Goal: Information Seeking & Learning: Learn about a topic

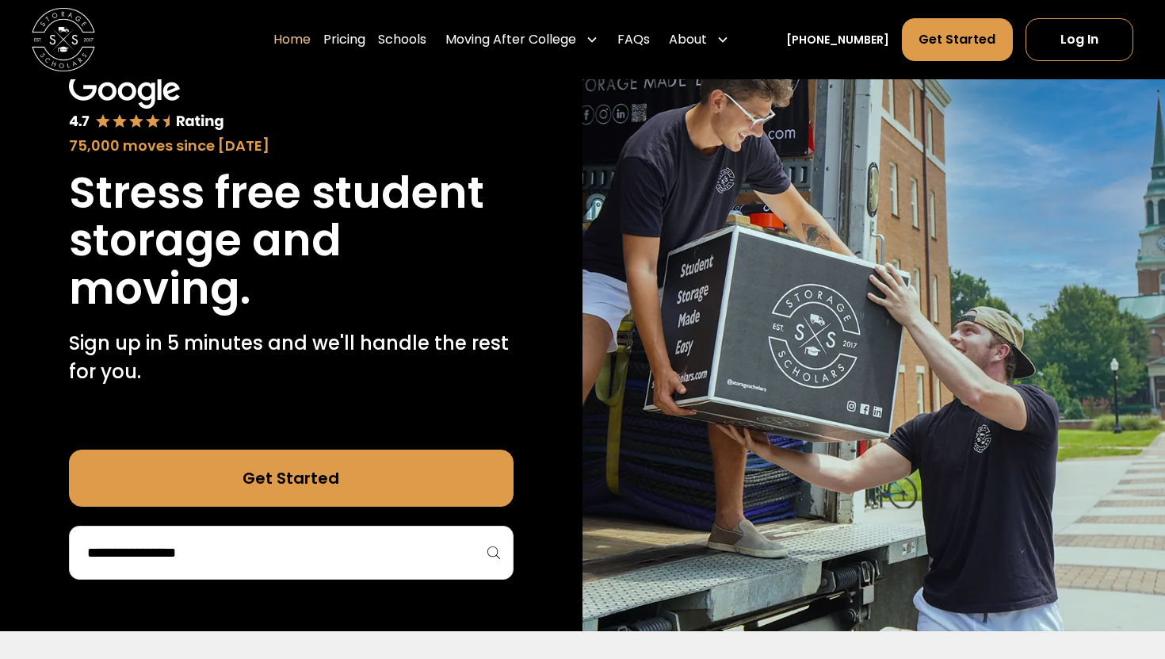
scroll to position [128, 0]
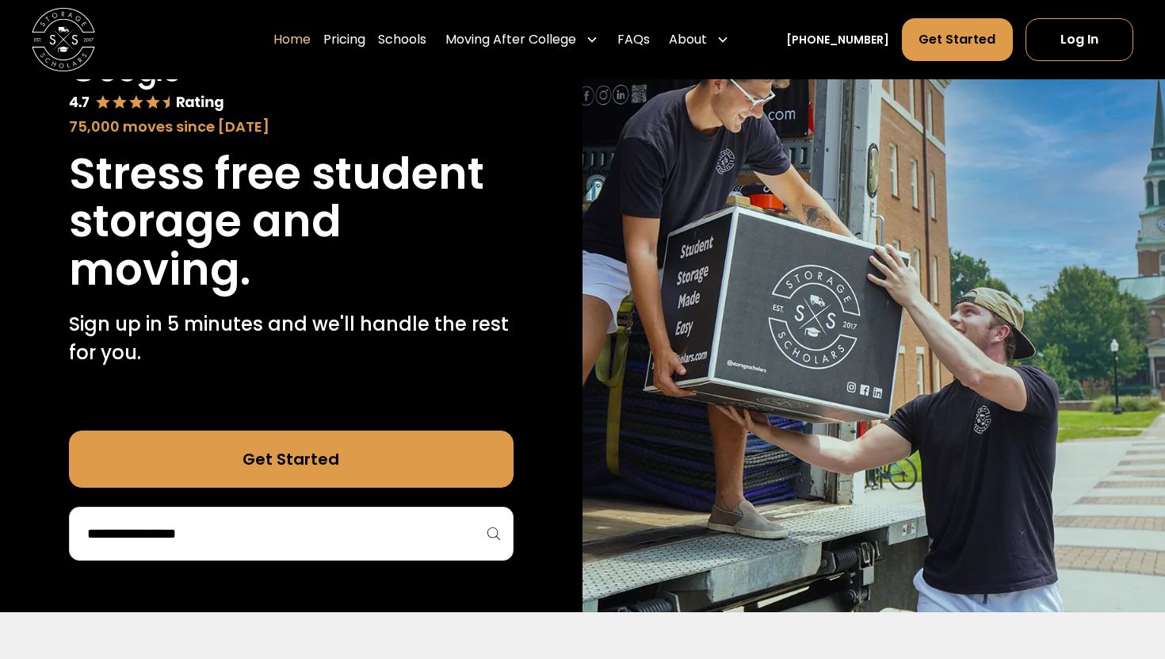
click at [321, 526] on input "search" at bounding box center [291, 533] width 411 height 27
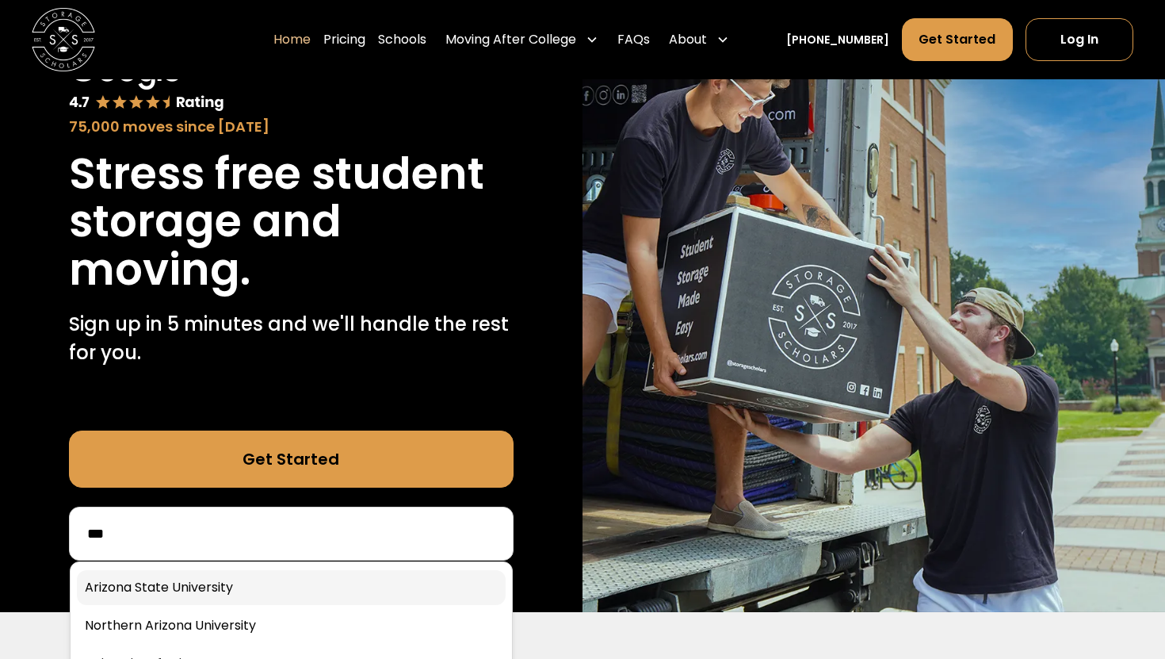
click at [265, 588] on link at bounding box center [291, 587] width 429 height 35
click at [259, 543] on input "***" at bounding box center [291, 533] width 411 height 27
type input "****"
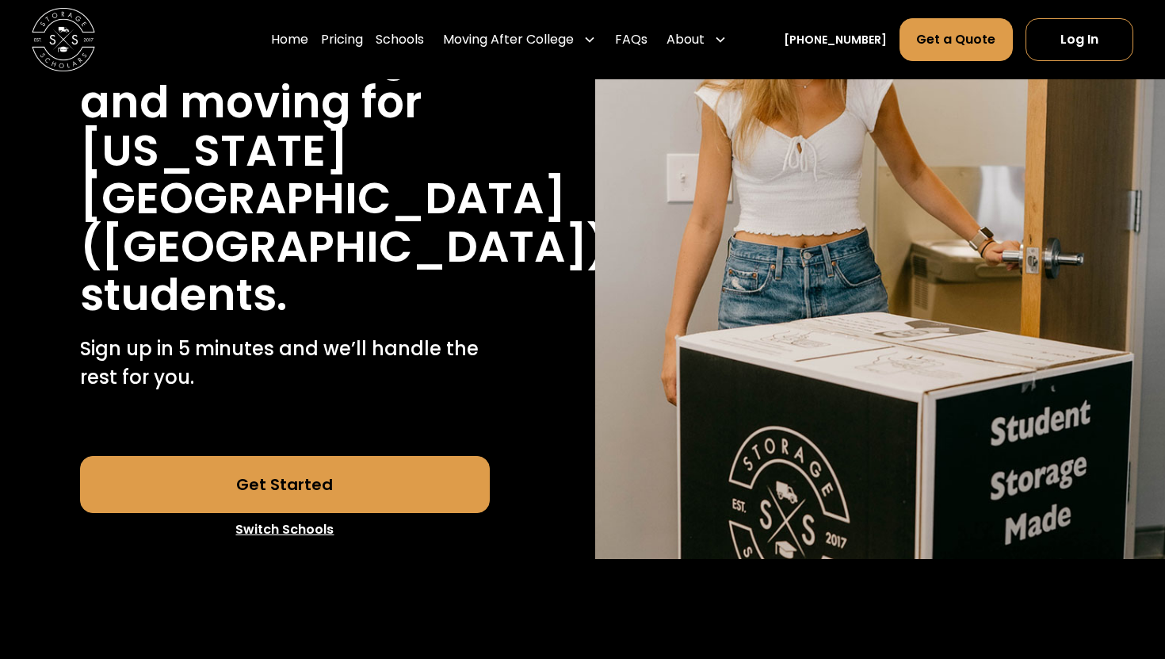
scroll to position [399, 0]
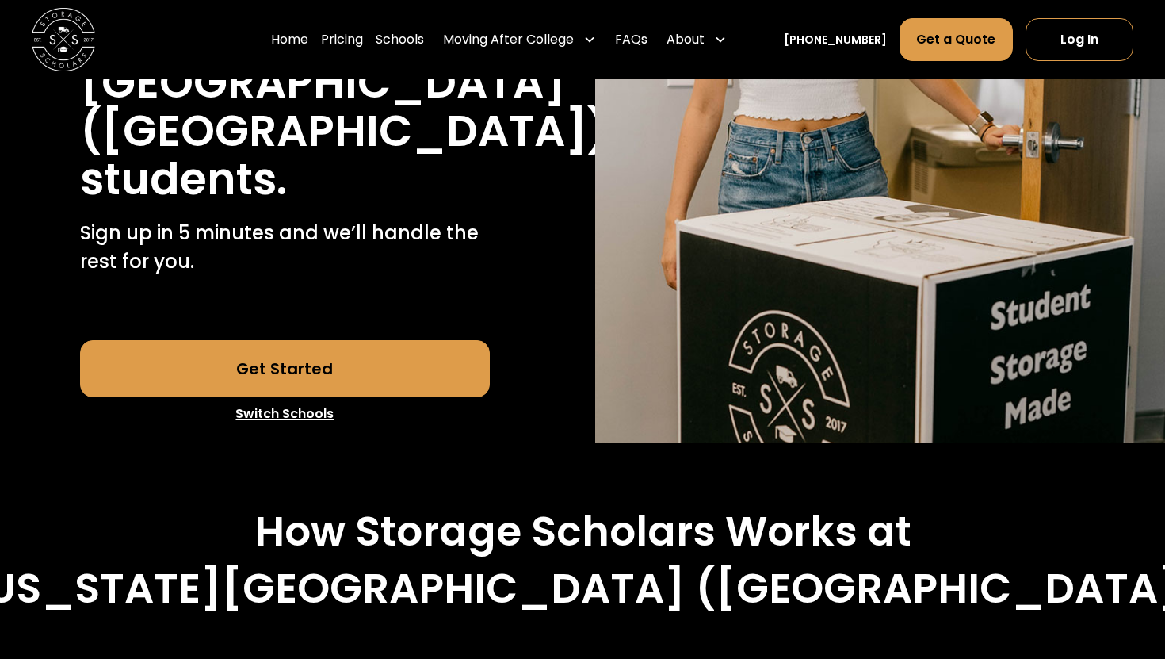
click at [303, 340] on link "Get Started" at bounding box center [285, 368] width 411 height 57
click at [355, 34] on link "Pricing" at bounding box center [342, 39] width 42 height 44
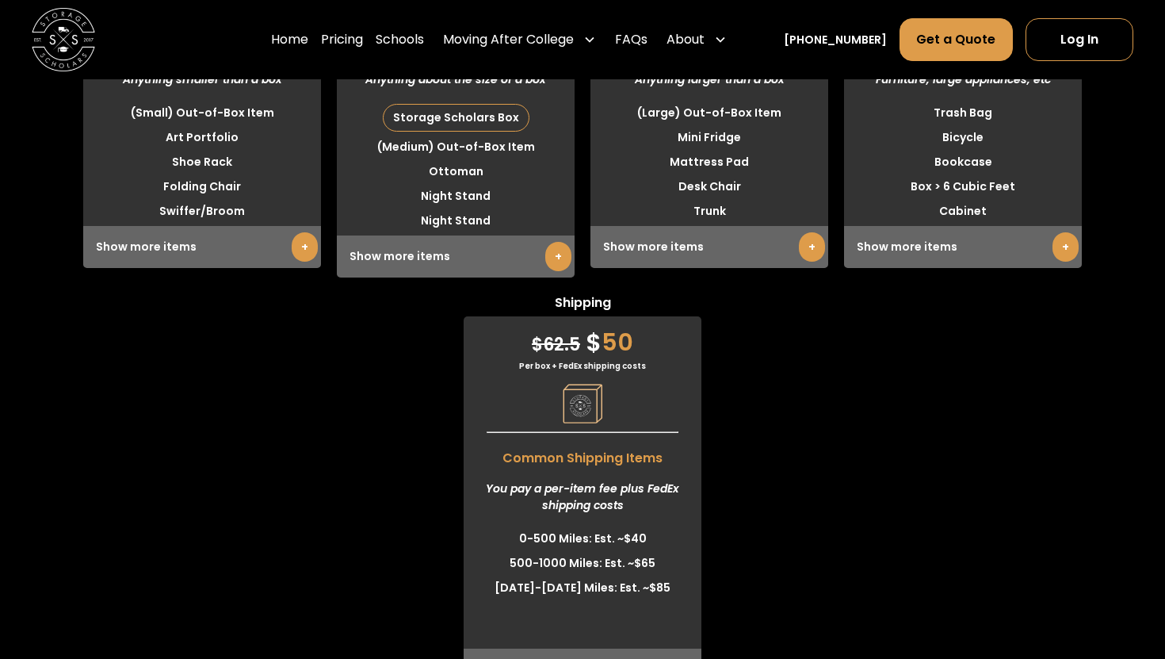
scroll to position [4152, 0]
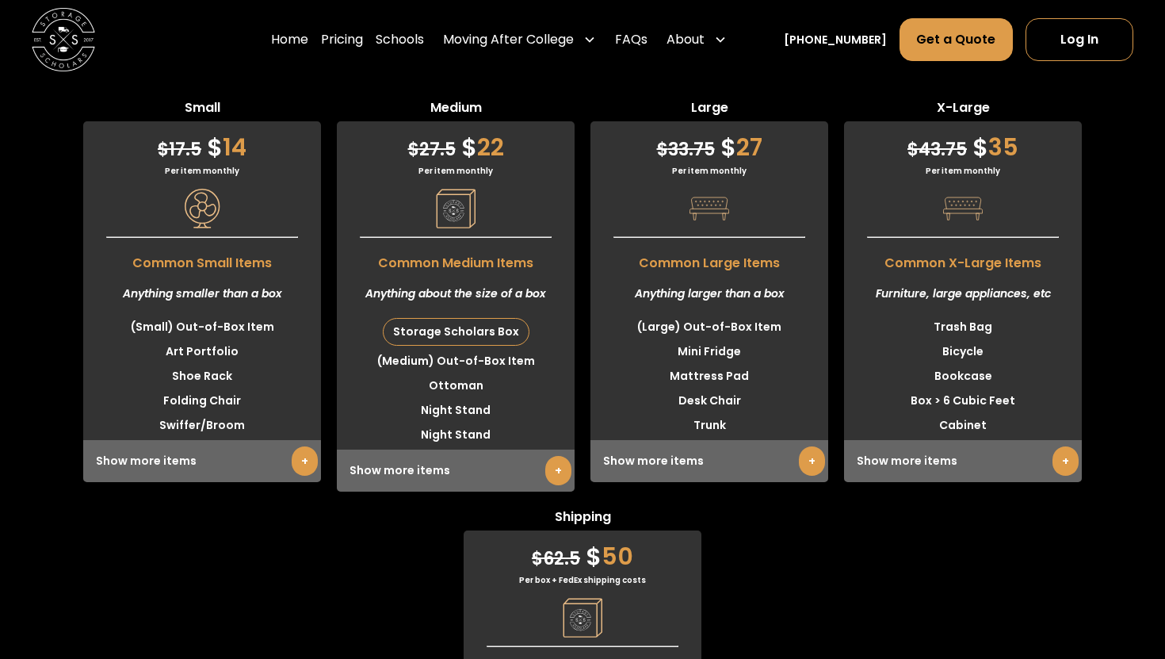
click at [556, 456] on link "+" at bounding box center [558, 470] width 26 height 29
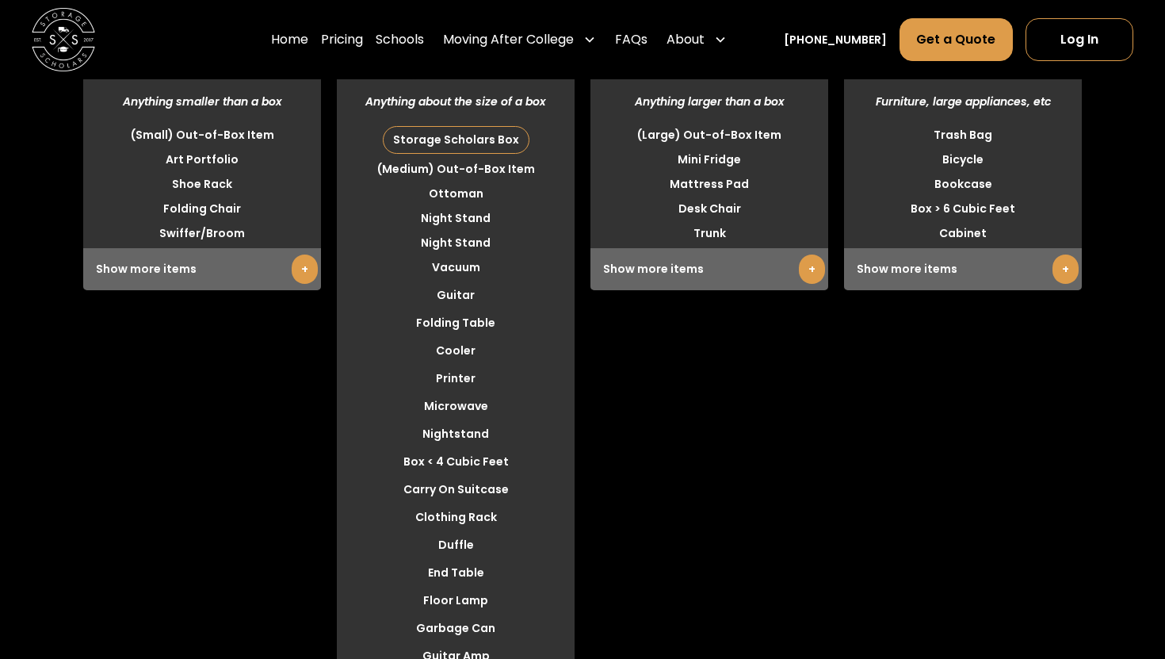
scroll to position [4142, 0]
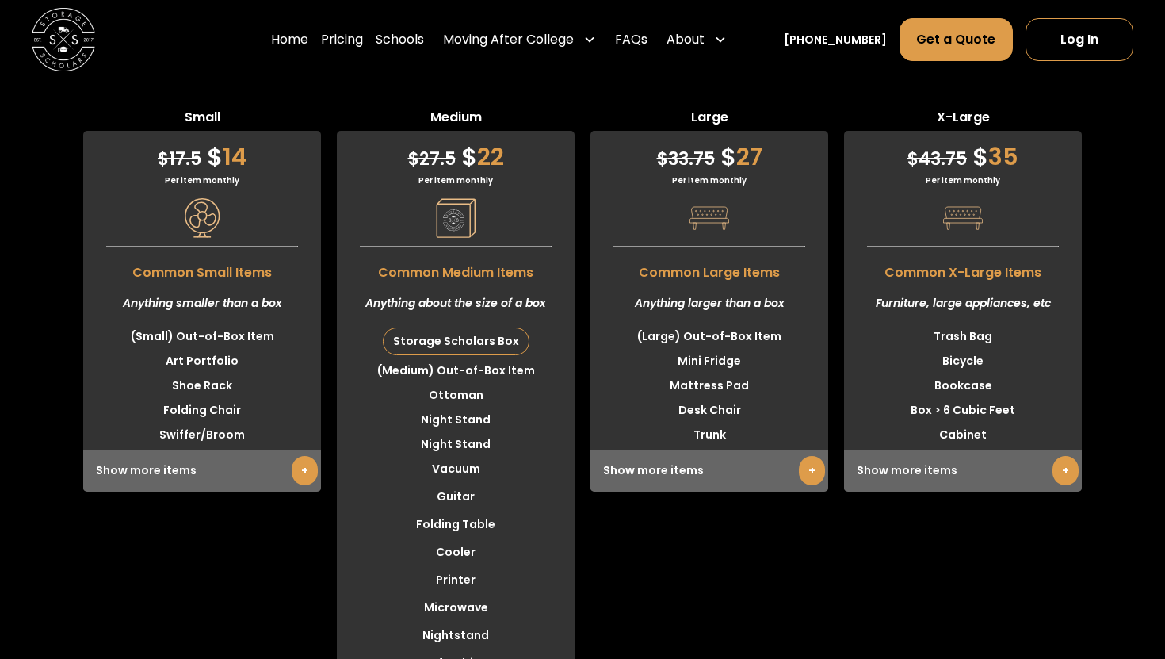
click at [815, 456] on link "+" at bounding box center [812, 470] width 26 height 29
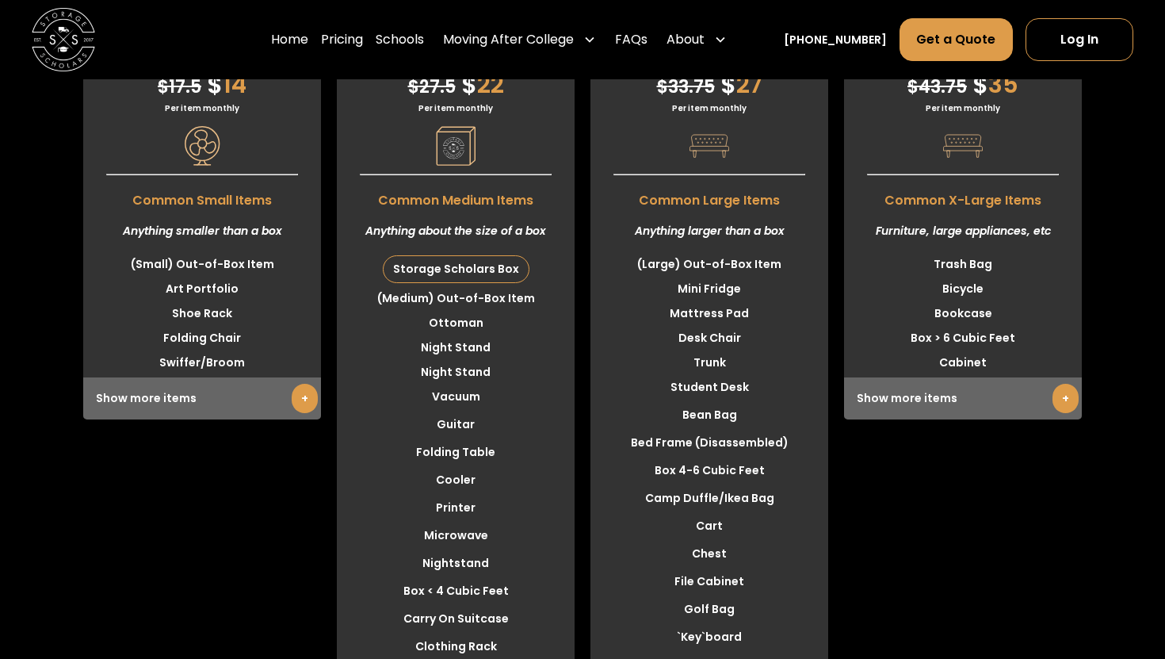
scroll to position [4230, 0]
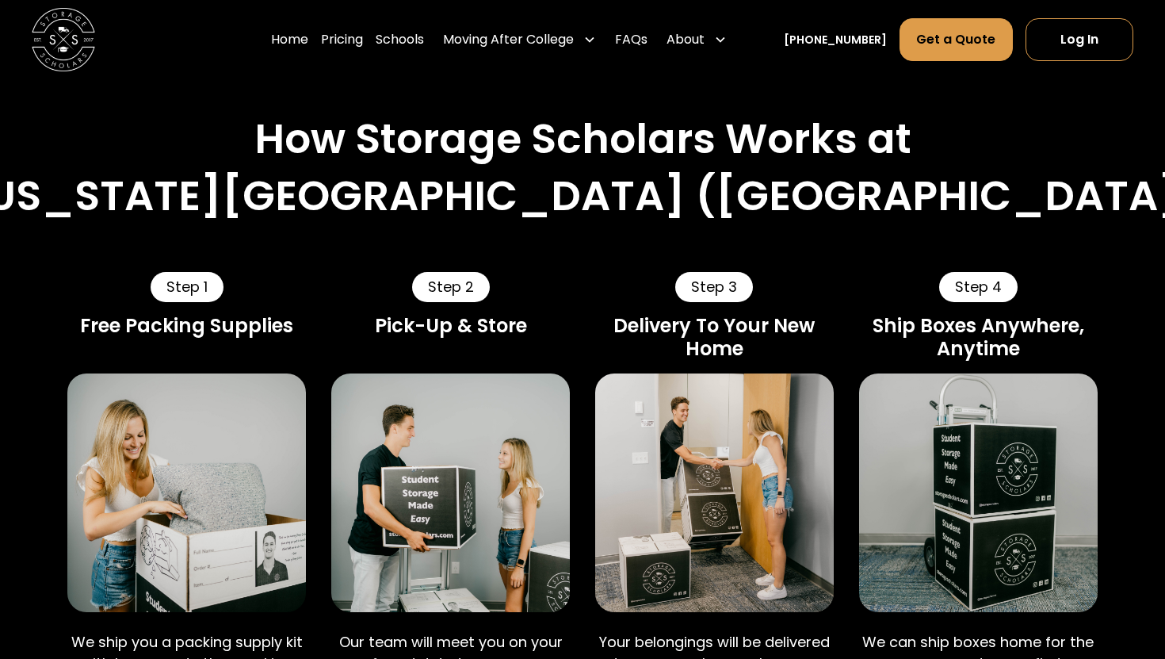
scroll to position [881, 0]
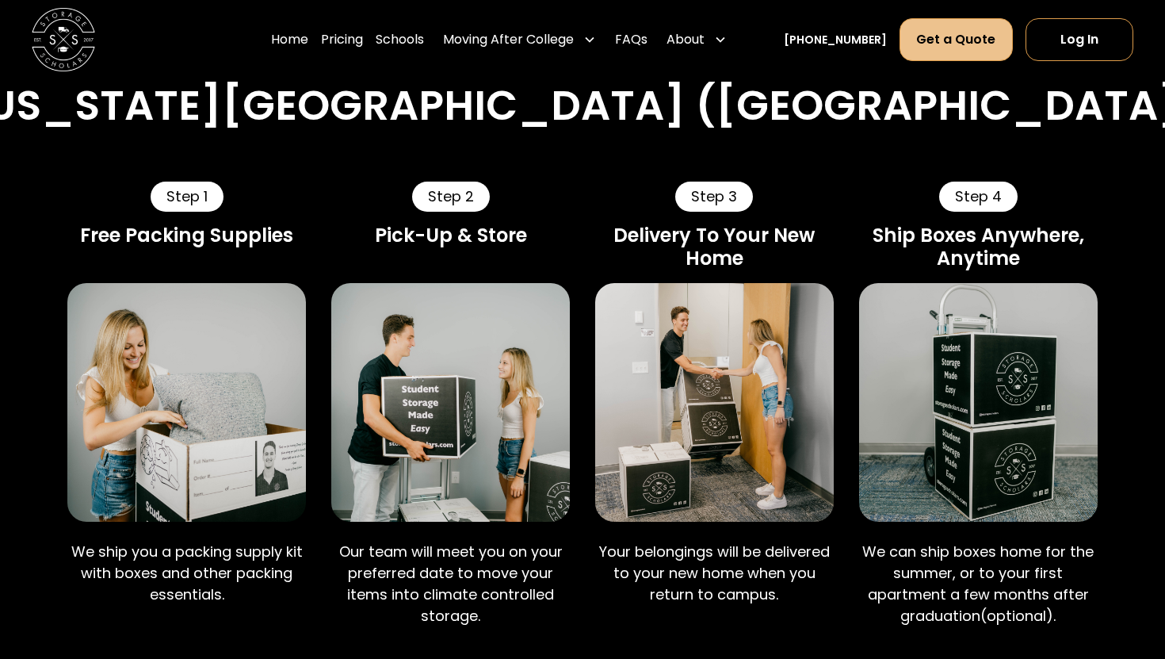
click at [953, 35] on link "Get a Quote" at bounding box center [956, 39] width 113 height 43
click at [379, 41] on link "Campus Dates" at bounding box center [377, 39] width 93 height 44
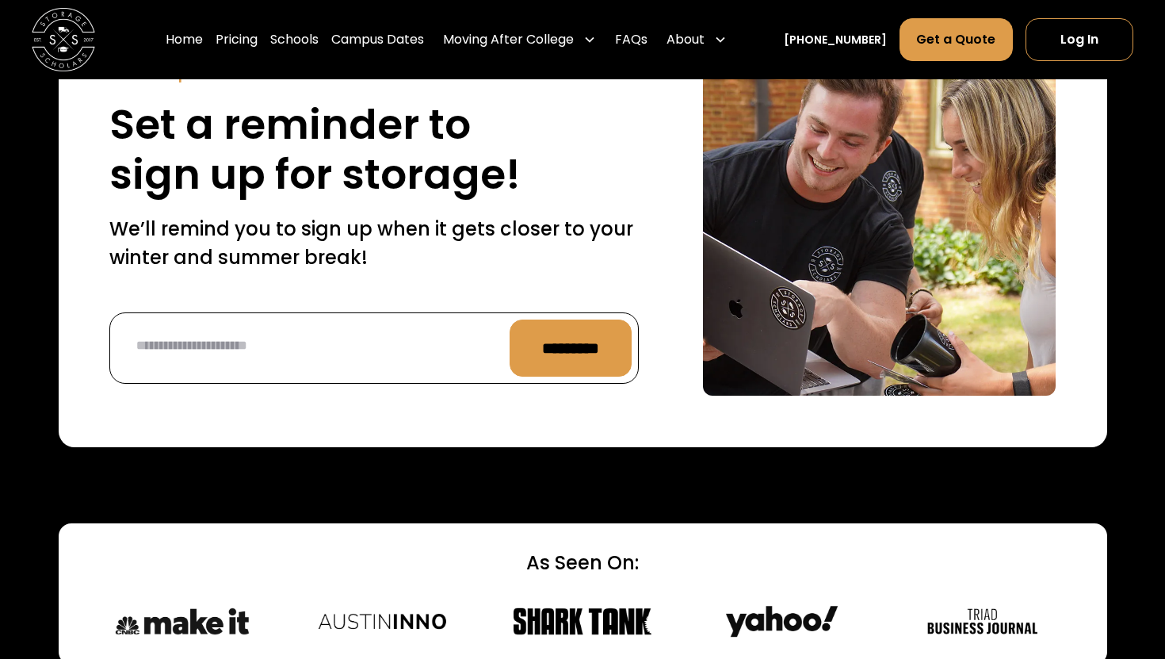
scroll to position [6307, 0]
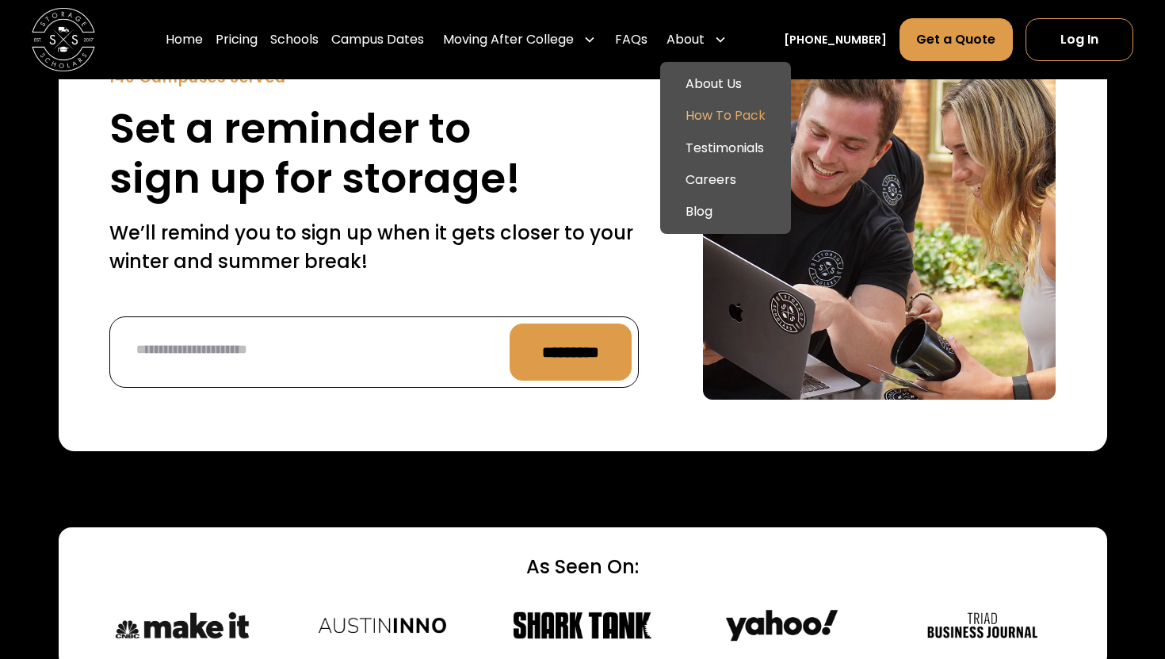
click at [737, 115] on link "How To Pack" at bounding box center [726, 116] width 118 height 32
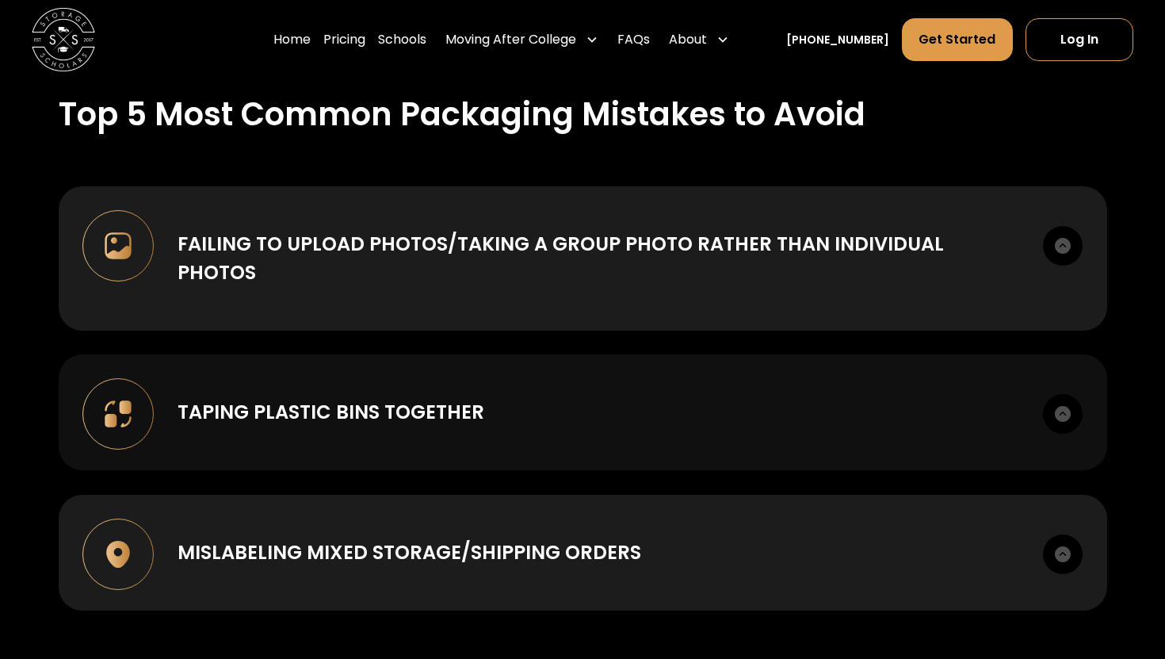
scroll to position [1676, 0]
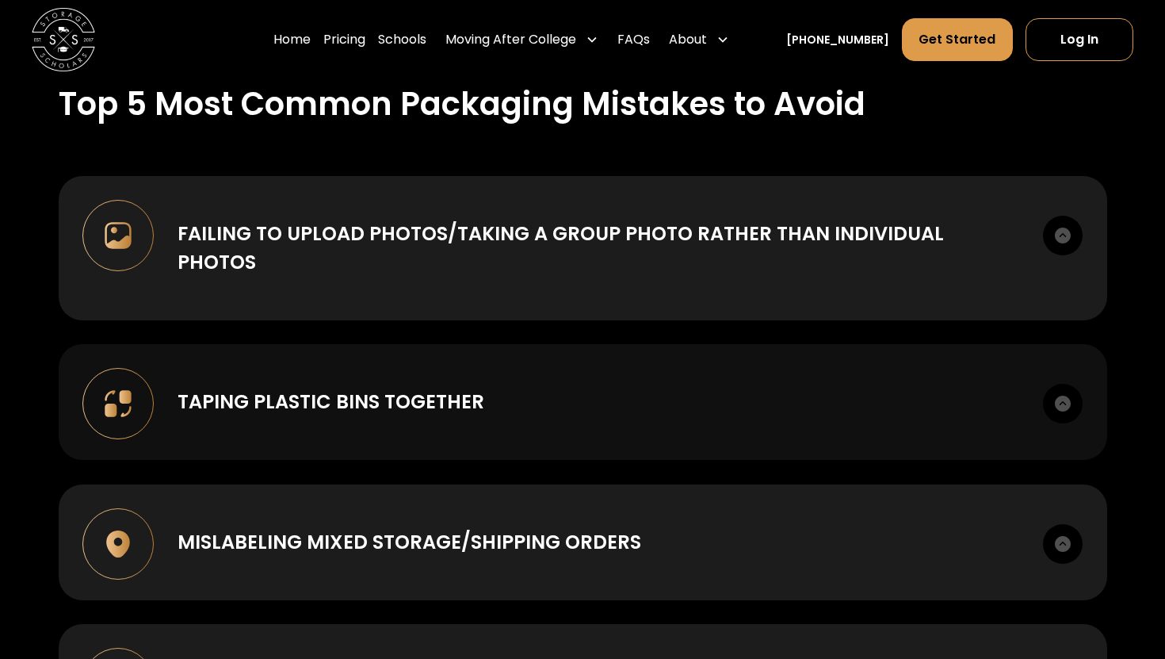
click at [576, 389] on div "Taping plastic bins together Taping plastic bins together increases the likelih…" at bounding box center [583, 402] width 1049 height 116
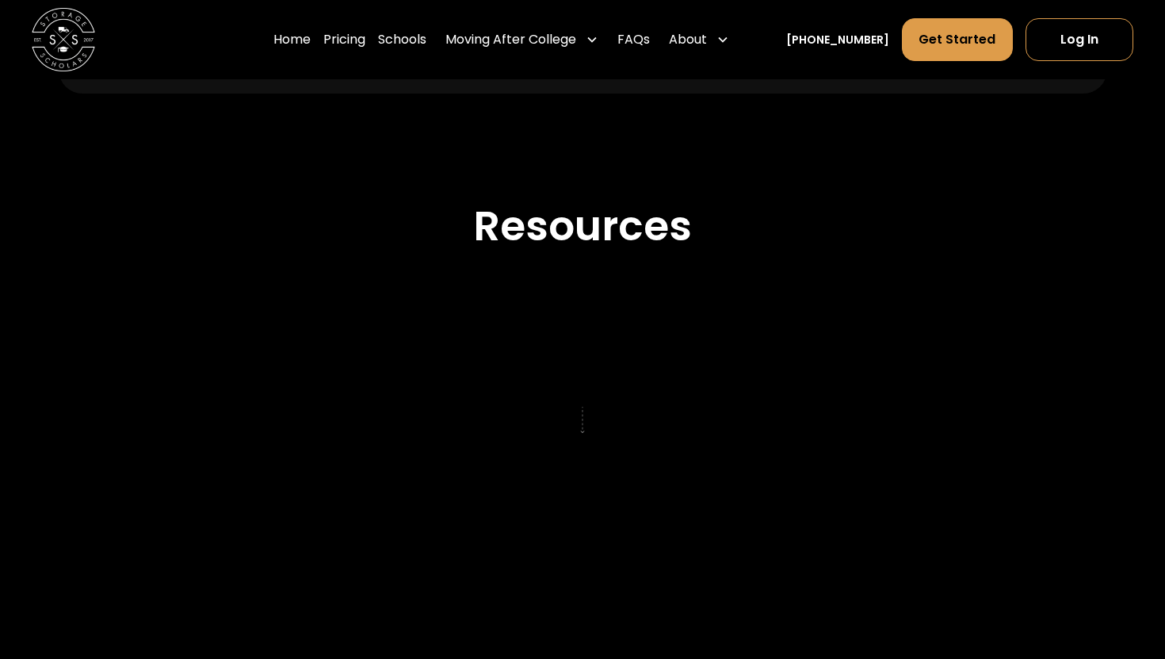
scroll to position [2585, 0]
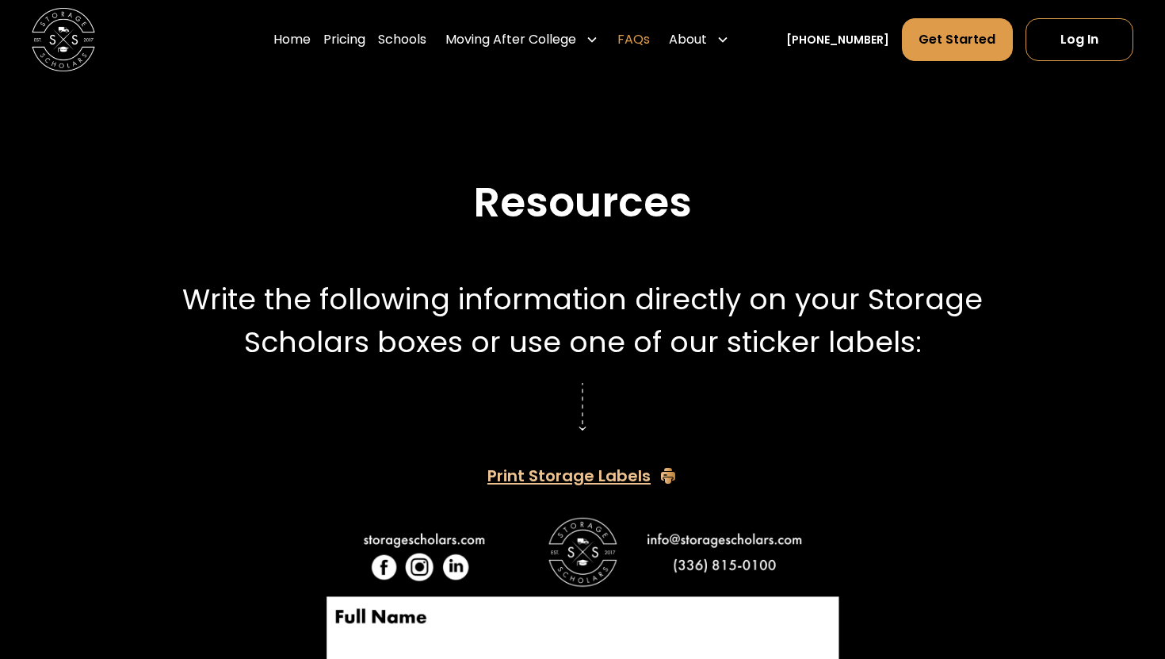
click at [648, 36] on link "FAQs" at bounding box center [633, 39] width 32 height 44
click at [365, 36] on link "Pricing" at bounding box center [344, 39] width 42 height 44
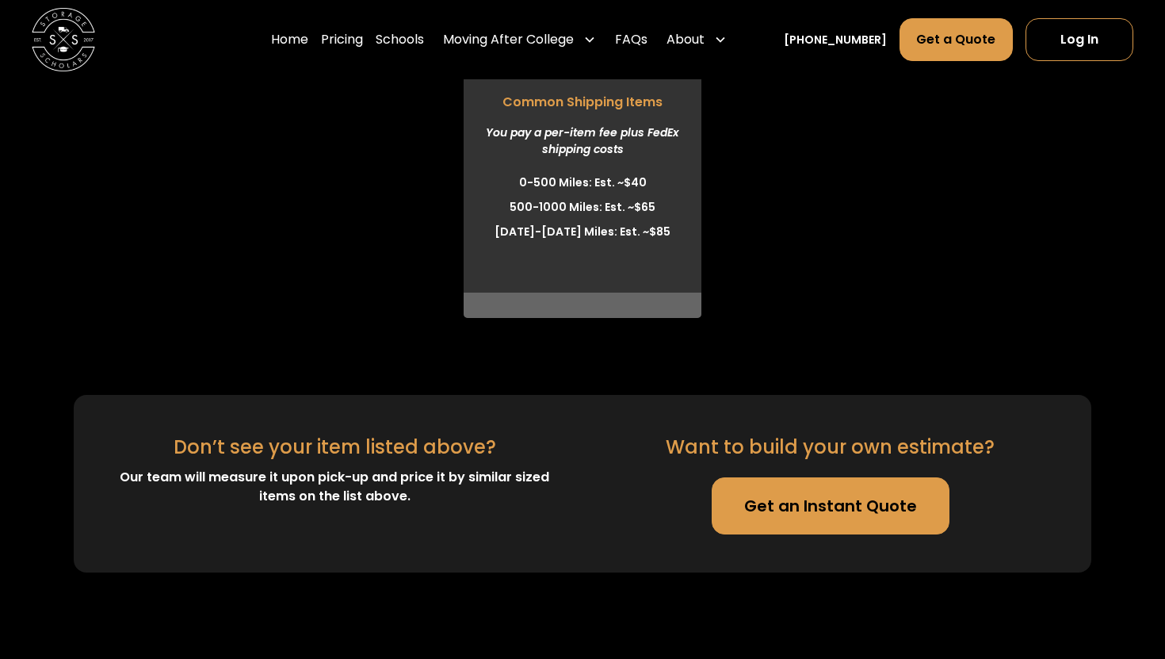
scroll to position [4649, 0]
